Goal: Use online tool/utility: Utilize a website feature to perform a specific function

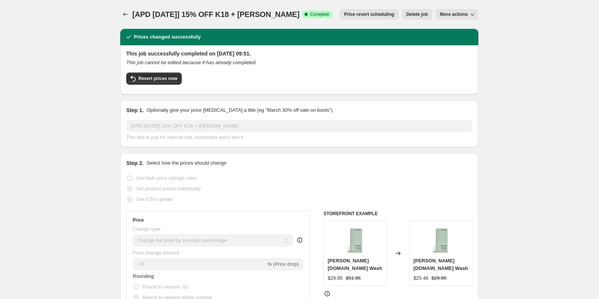
select select "percentage"
select select "vendor"
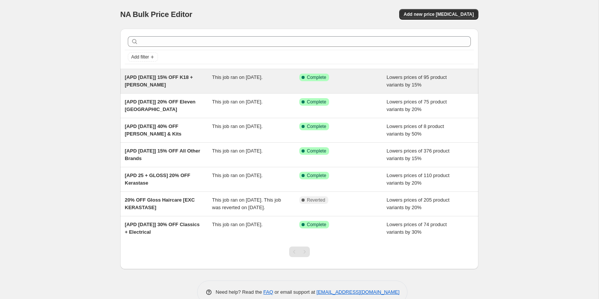
click at [191, 81] on div "[APD AUG25] 15% OFF K18 + KEVIN MURPHY" at bounding box center [168, 81] width 87 height 15
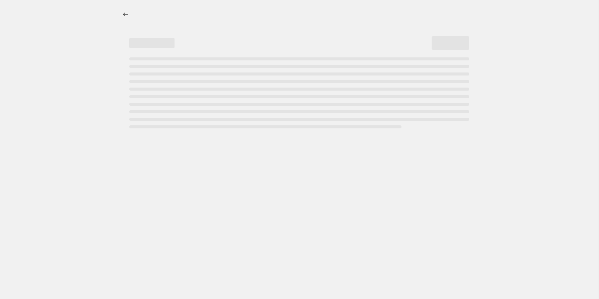
select select "percentage"
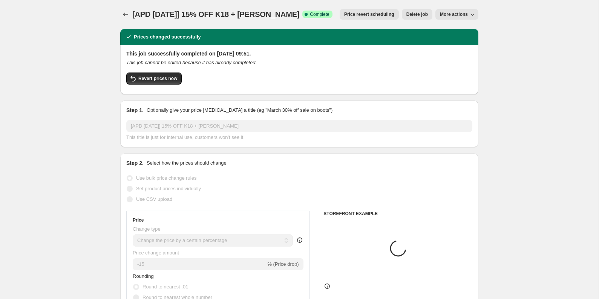
select select "vendor"
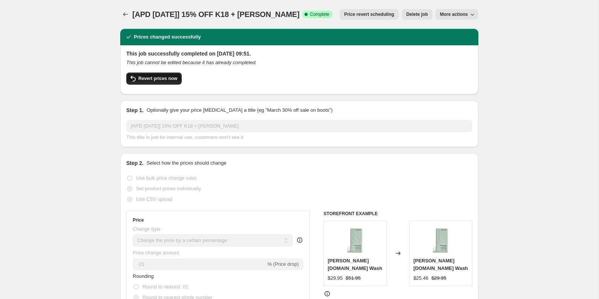
click at [169, 79] on span "Revert prices now" at bounding box center [157, 78] width 39 height 6
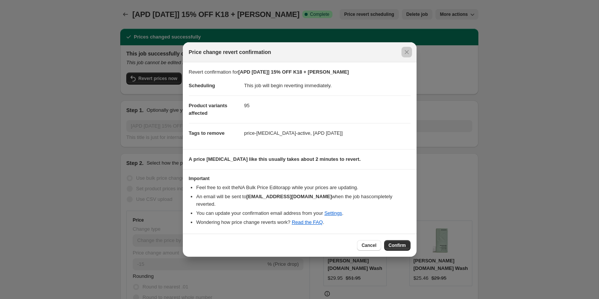
drag, startPoint x: 536, startPoint y: 66, endPoint x: 471, endPoint y: 36, distance: 71.0
click at [526, 63] on div at bounding box center [299, 149] width 599 height 299
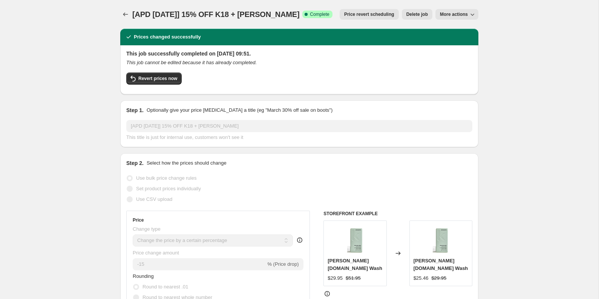
drag, startPoint x: 40, startPoint y: 19, endPoint x: 8, endPoint y: 8, distance: 34.2
